Goal: Information Seeking & Learning: Get advice/opinions

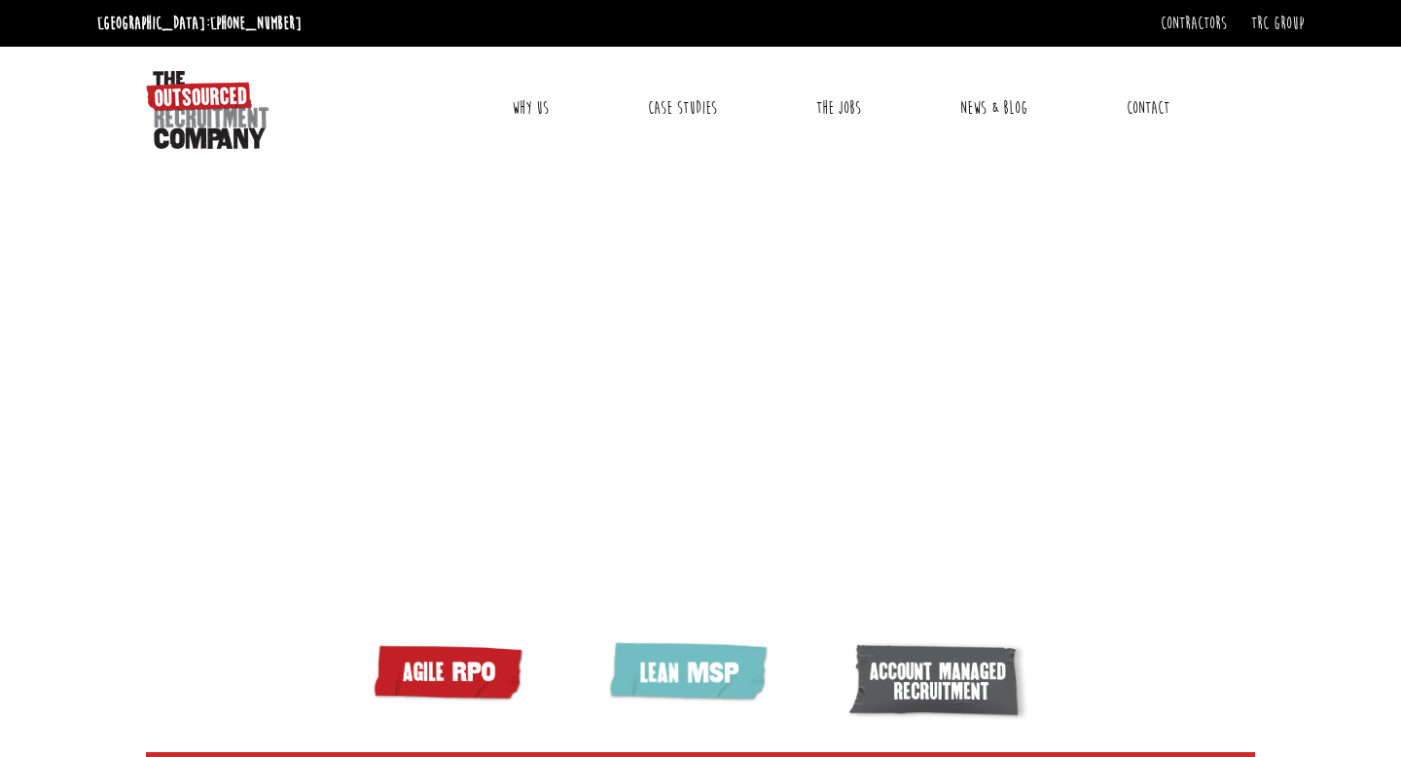
click at [518, 102] on link "Why Us" at bounding box center [530, 108] width 66 height 49
click at [535, 105] on link "Why Us" at bounding box center [530, 108] width 66 height 49
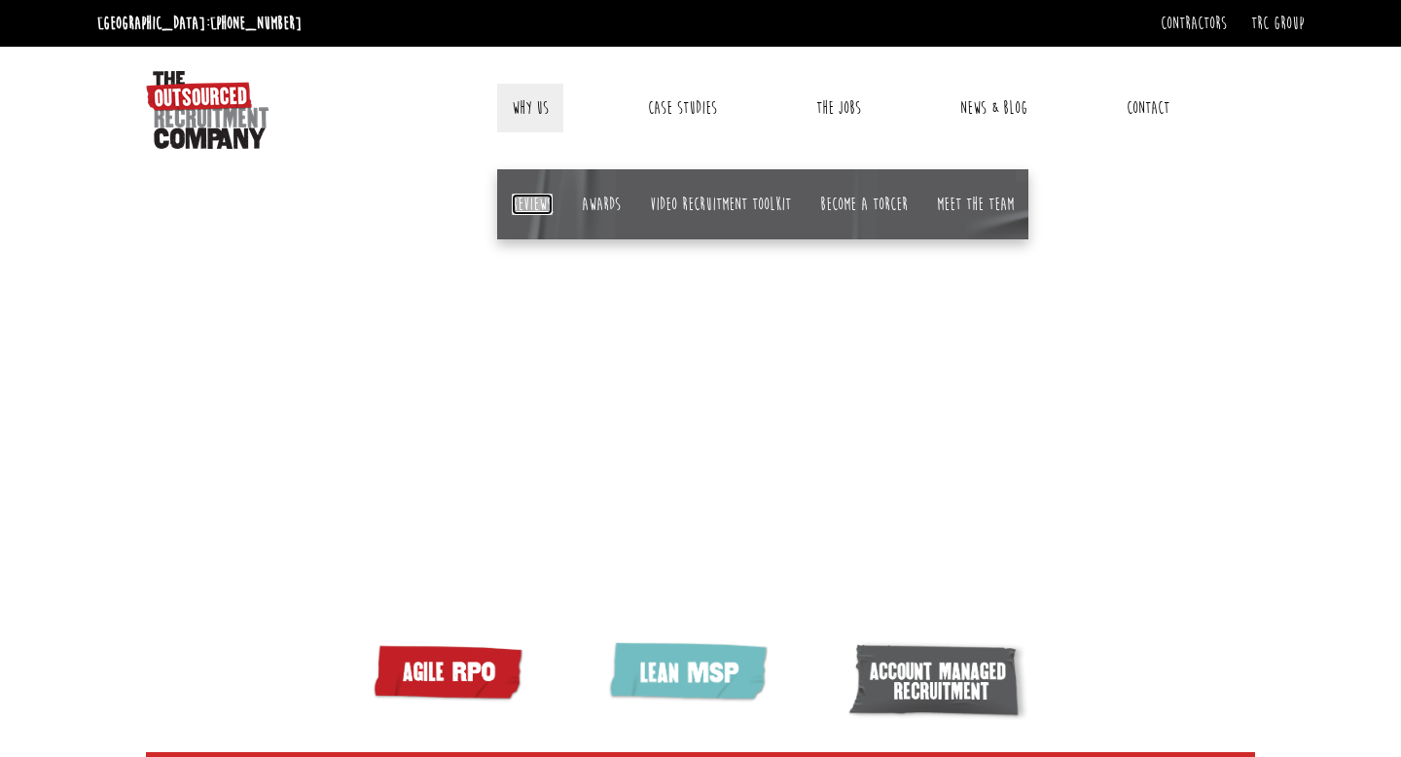
click at [530, 195] on link "Reviews" at bounding box center [532, 204] width 41 height 21
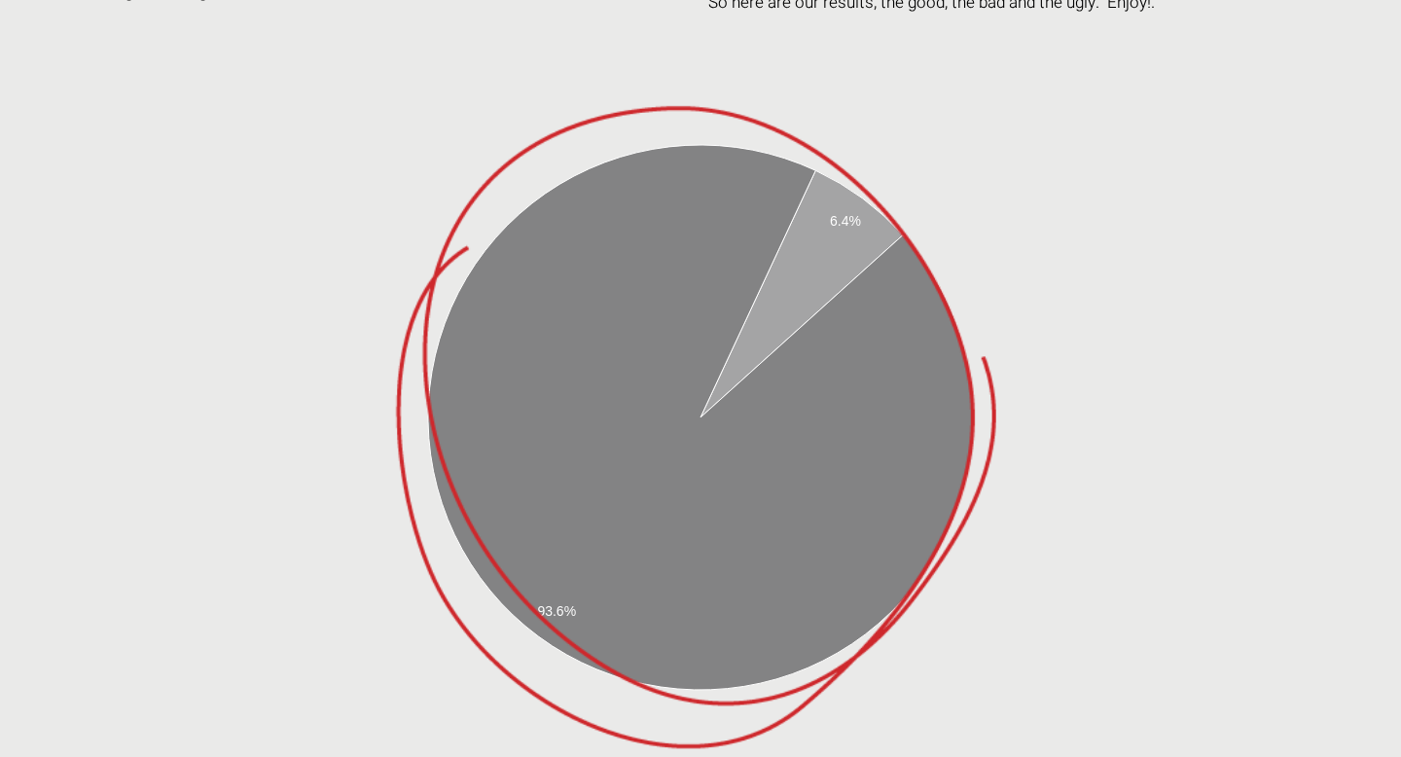
scroll to position [640, 0]
